Goal: Check status: Check status

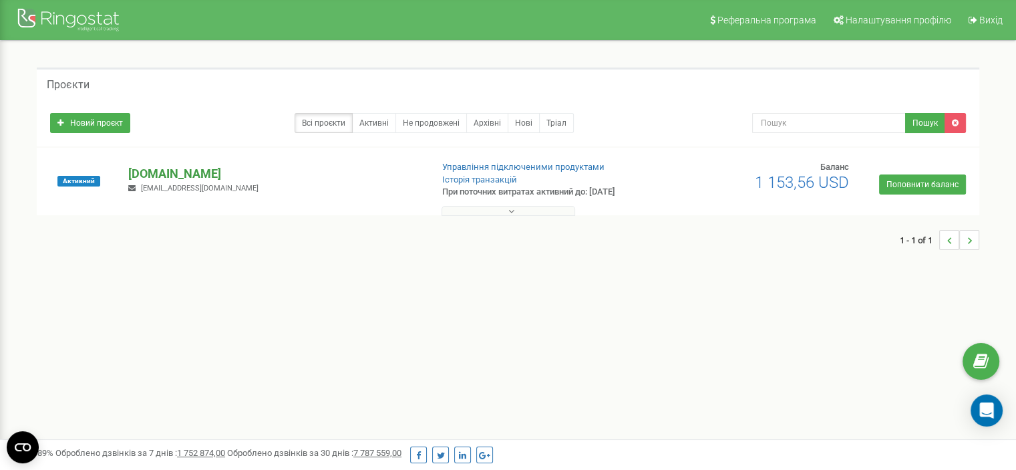
click at [179, 172] on p "[DOMAIN_NAME]" at bounding box center [274, 173] width 292 height 17
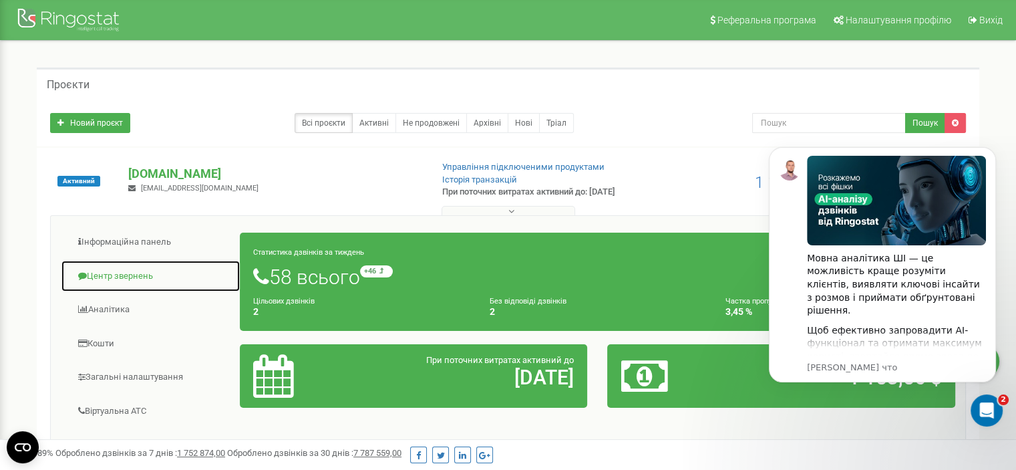
click at [119, 271] on link "Центр звернень" at bounding box center [151, 276] width 180 height 33
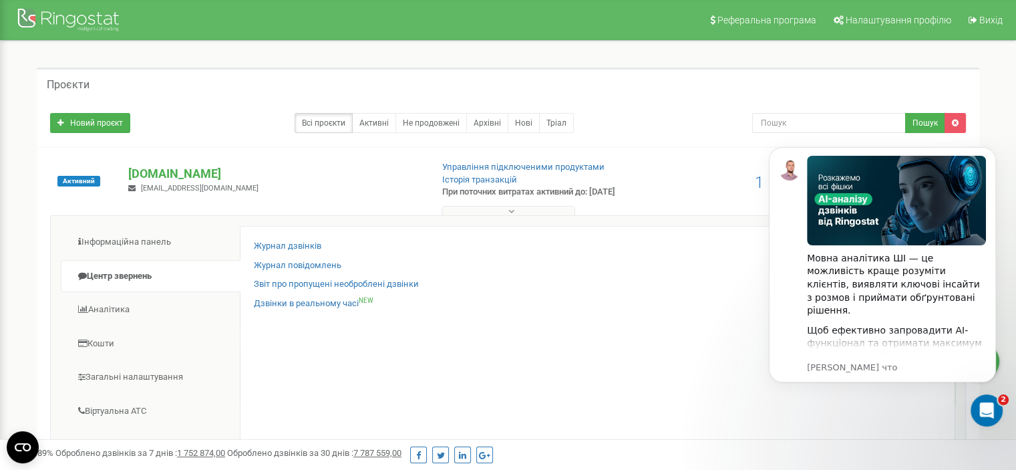
click at [309, 236] on div "Журнал дзвінків Журнал повідомлень Звіт про пропущені необроблені дзвінки Дзвін…" at bounding box center [597, 442] width 715 height 432
click at [307, 243] on link "Журнал дзвінків" at bounding box center [287, 246] width 67 height 13
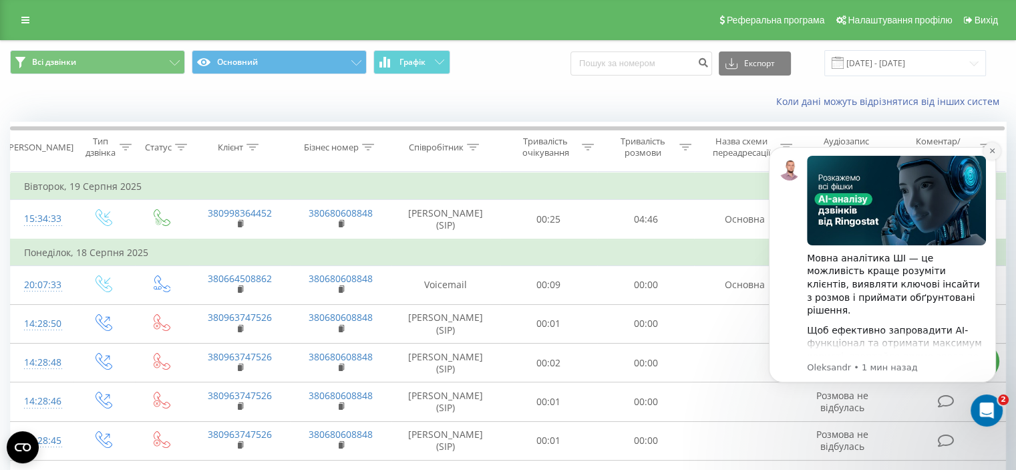
click at [991, 154] on button "Dismiss notification" at bounding box center [991, 150] width 17 height 17
